Goal: Task Accomplishment & Management: Complete application form

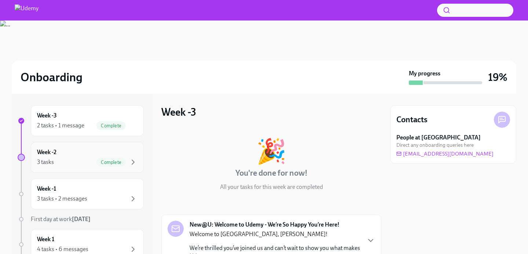
click at [85, 157] on div "Week -2 3 tasks Complete" at bounding box center [87, 157] width 100 height 18
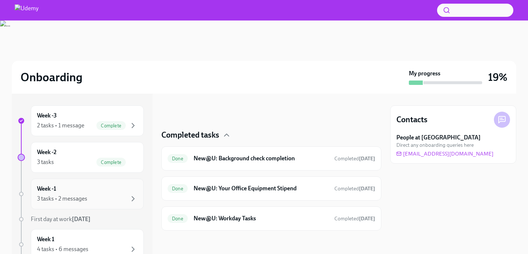
click at [108, 207] on div "Week -1 3 tasks • 2 messages" at bounding box center [87, 194] width 113 height 31
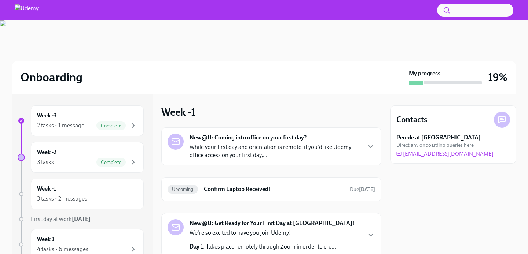
click at [267, 147] on p "While your first day and orientation is remote, if you'd like Udemy office acce…" at bounding box center [274, 151] width 171 height 16
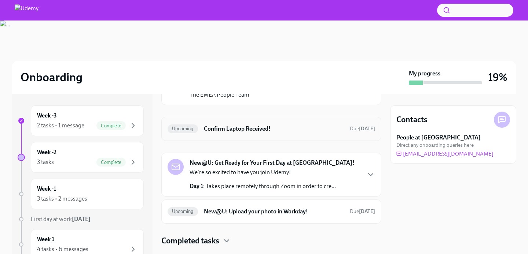
scroll to position [186, 0]
click at [292, 168] on p "We're so excited to have you join Udemy!" at bounding box center [262, 172] width 146 height 8
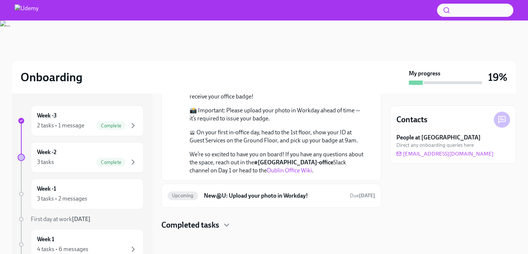
scroll to position [511, 0]
click at [289, 199] on h6 "New@U: Upload your photo in Workday!" at bounding box center [274, 196] width 140 height 8
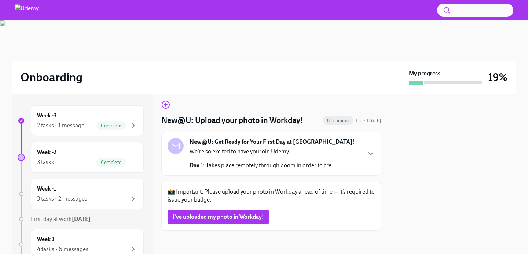
scroll to position [5, 0]
click at [245, 218] on span "I've uploaded my photo in Workday!" at bounding box center [218, 217] width 91 height 7
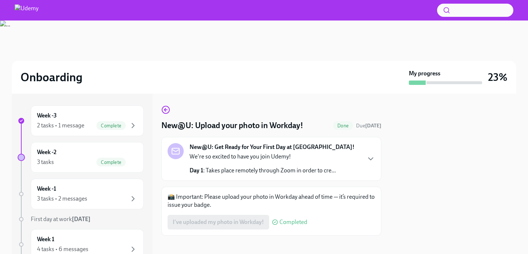
scroll to position [0, 0]
click at [165, 107] on circle "button" at bounding box center [165, 109] width 7 height 7
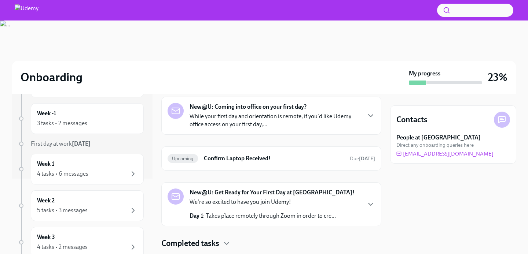
scroll to position [72, 0]
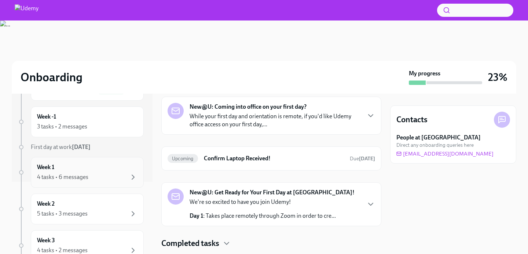
click at [98, 165] on div "Week 1 4 tasks • 6 messages" at bounding box center [87, 172] width 100 height 18
